Goal: Task Accomplishment & Management: Manage account settings

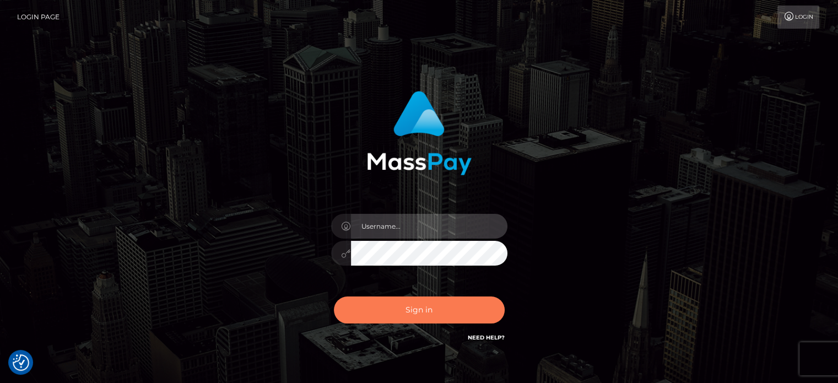
type input "klaudette.ace"
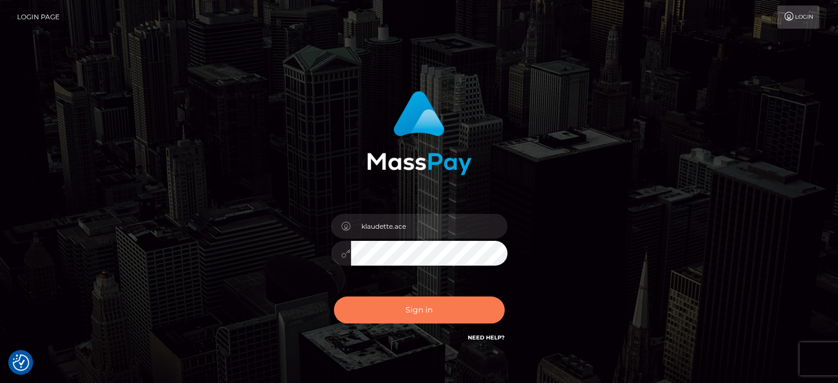
click at [401, 311] on button "Sign in" at bounding box center [419, 309] width 171 height 27
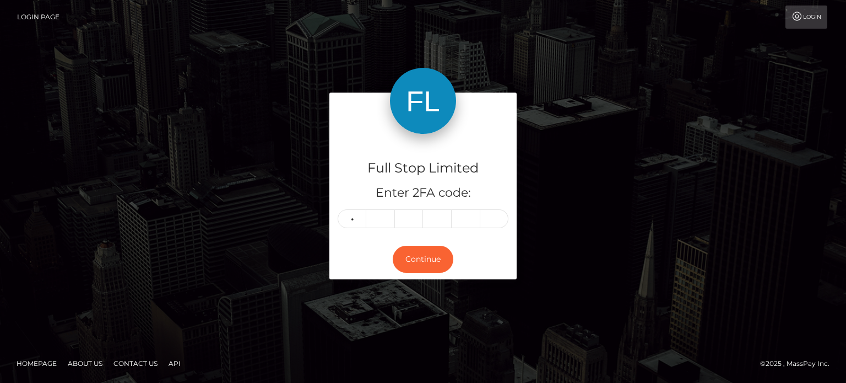
type input "6"
type input "4"
type input "9"
type input "1"
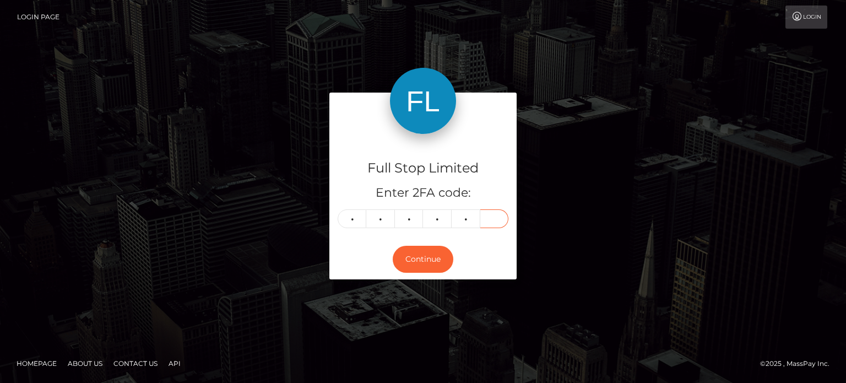
type input "7"
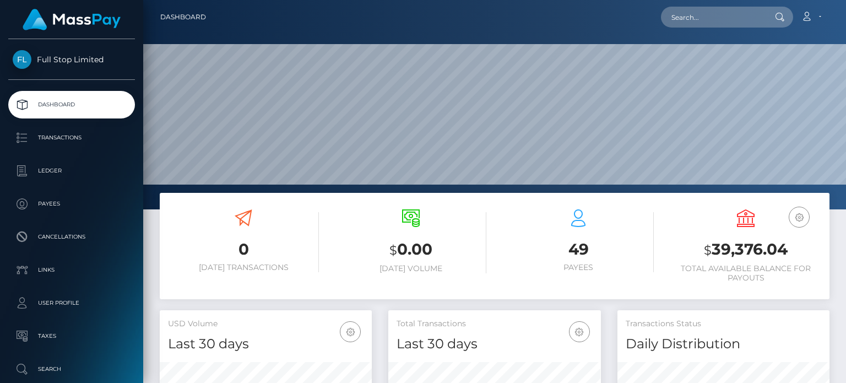
scroll to position [195, 212]
copy h3 "39,376.04"
drag, startPoint x: 795, startPoint y: 257, endPoint x: 716, endPoint y: 254, distance: 78.9
click at [716, 254] on h3 "$ 39,376.04" at bounding box center [745, 250] width 151 height 23
